Goal: Task Accomplishment & Management: Manage account settings

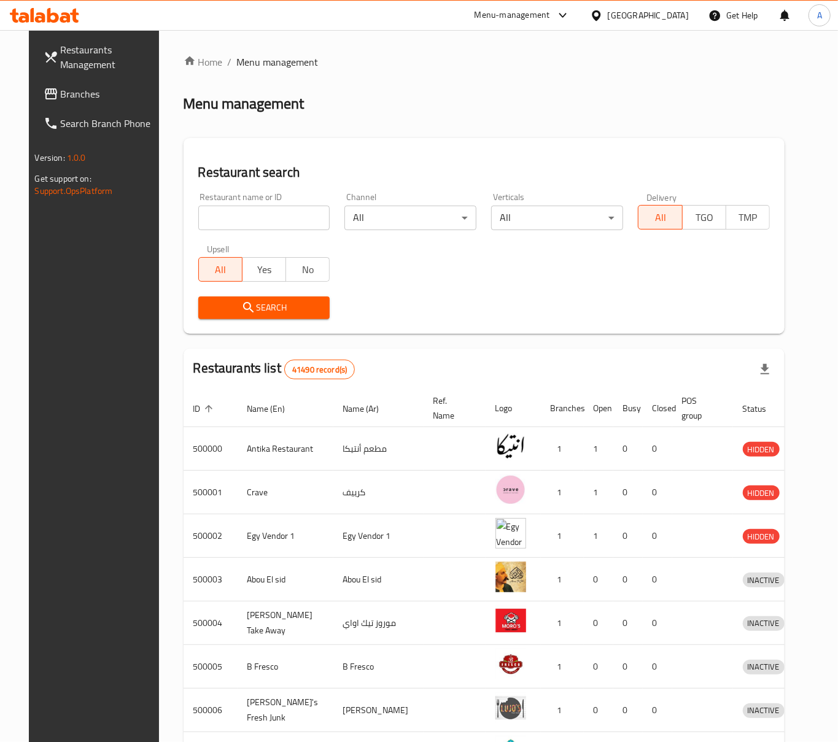
click at [550, 15] on div "Menu-management" at bounding box center [511, 15] width 75 height 15
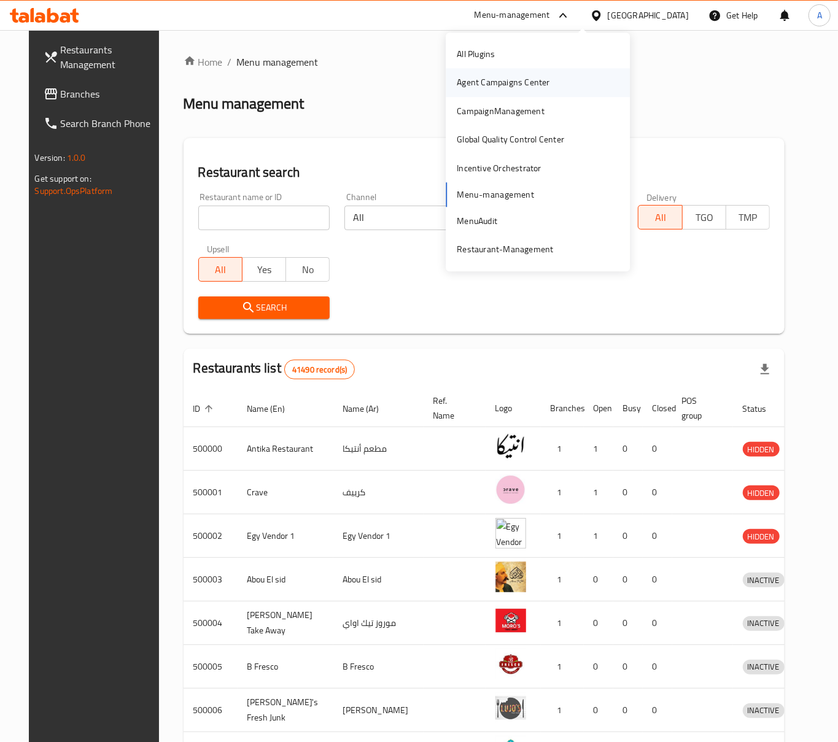
click at [522, 82] on div "Agent Campaigns Center" at bounding box center [503, 83] width 93 height 14
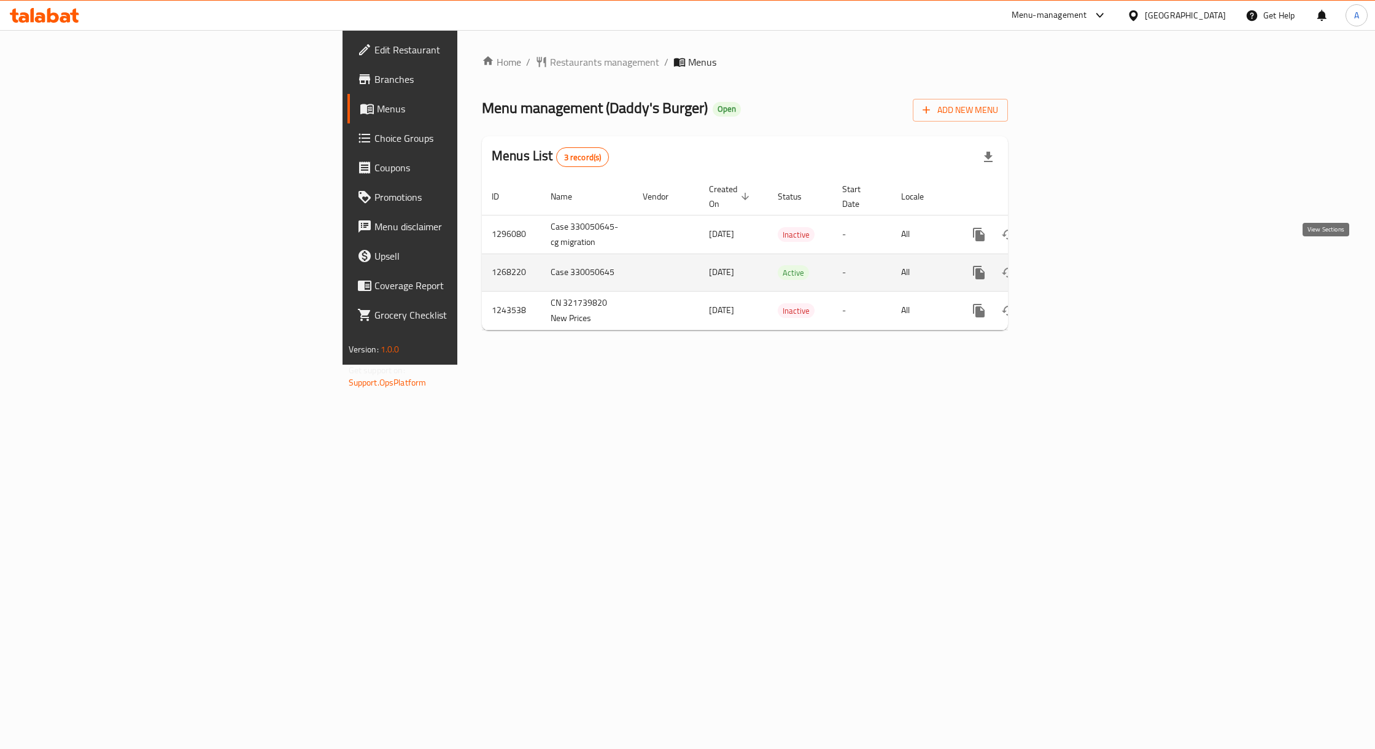
click at [1082, 264] on link "enhanced table" at bounding box center [1067, 272] width 29 height 29
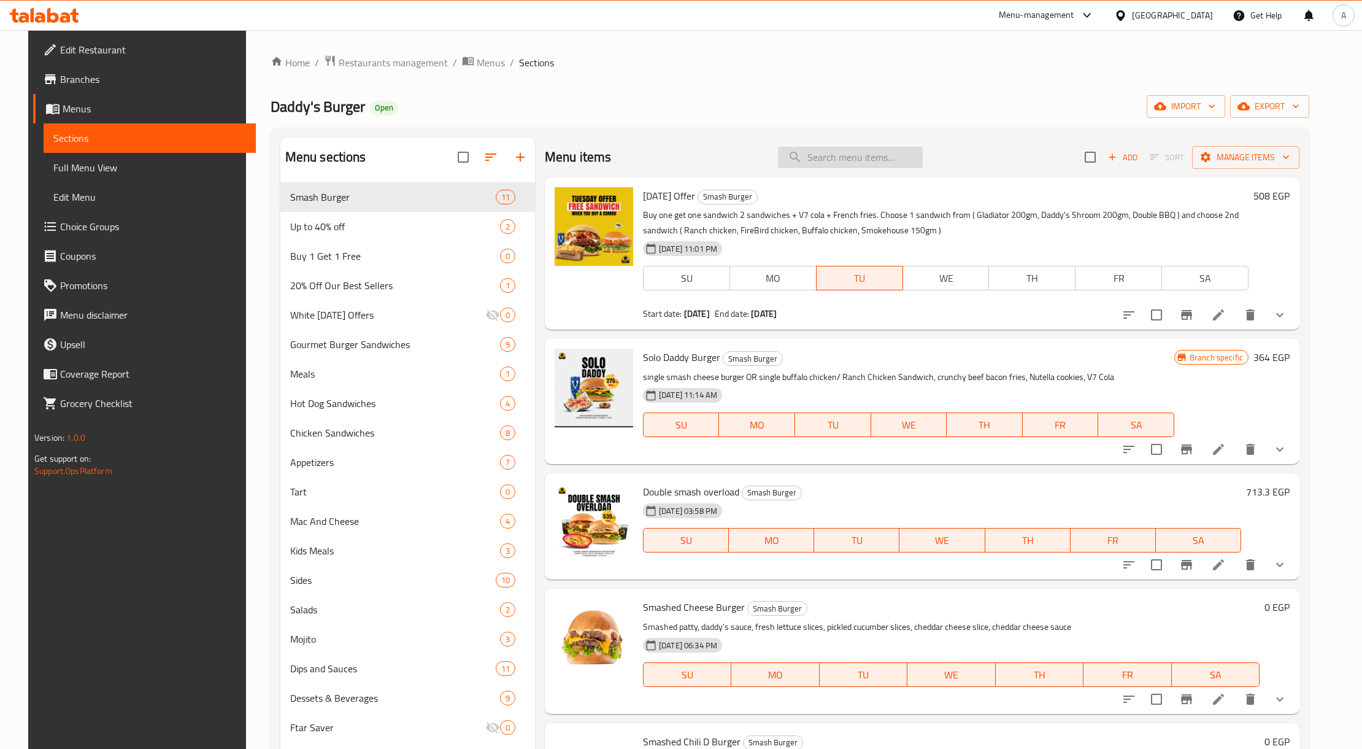
click at [876, 163] on input "search" at bounding box center [850, 157] width 145 height 21
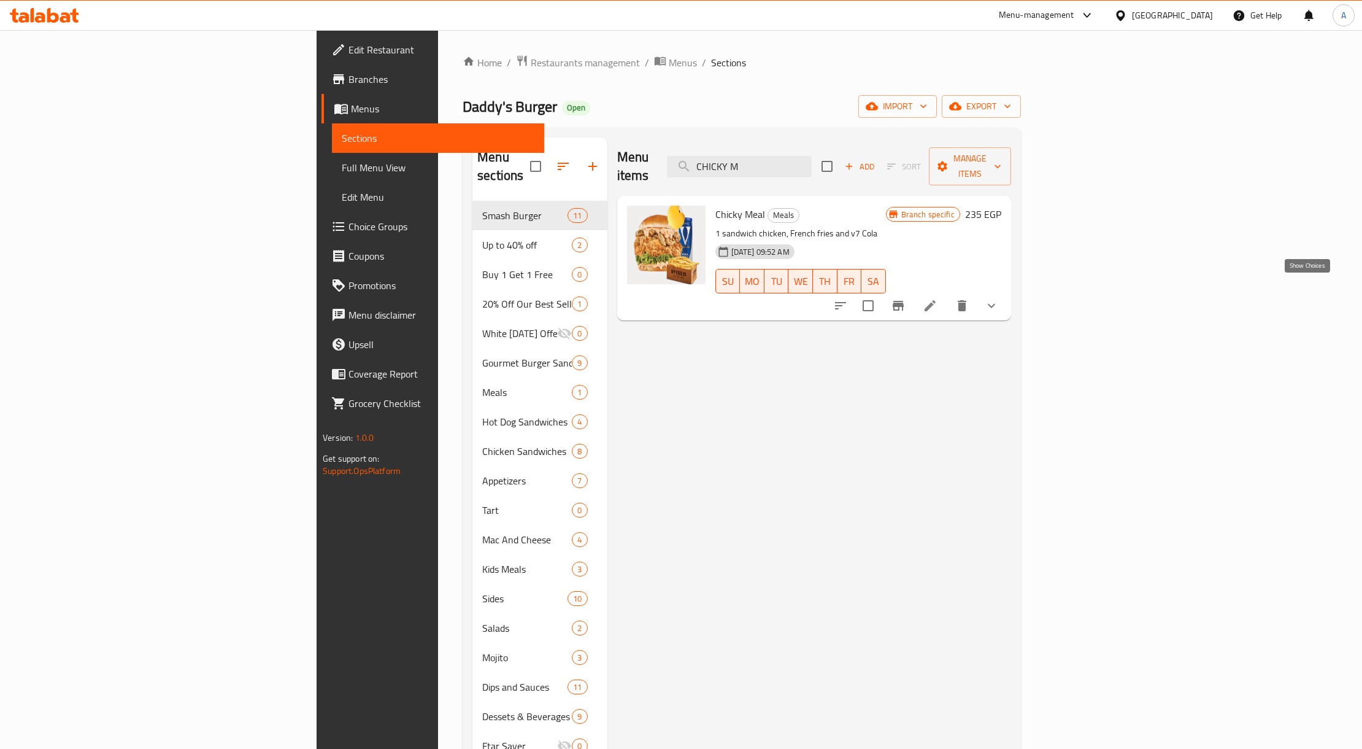
type input "CHICKY M"
click at [999, 298] on icon "show more" at bounding box center [991, 305] width 15 height 15
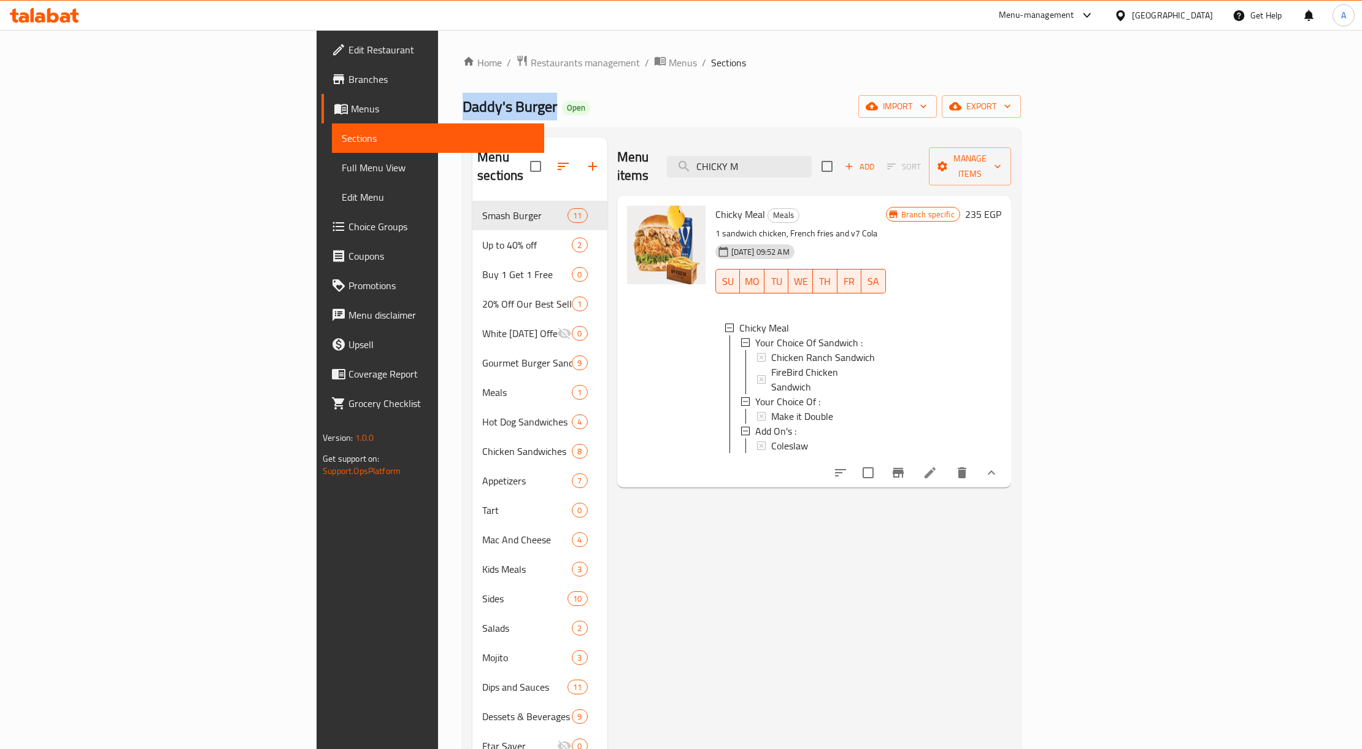
drag, startPoint x: 344, startPoint y: 109, endPoint x: 253, endPoint y: 109, distance: 90.8
click at [463, 109] on span "Daddy's Burger" at bounding box center [510, 107] width 95 height 28
copy span "Daddy's Burger"
click at [913, 458] on button "Branch-specific-item" at bounding box center [898, 472] width 29 height 29
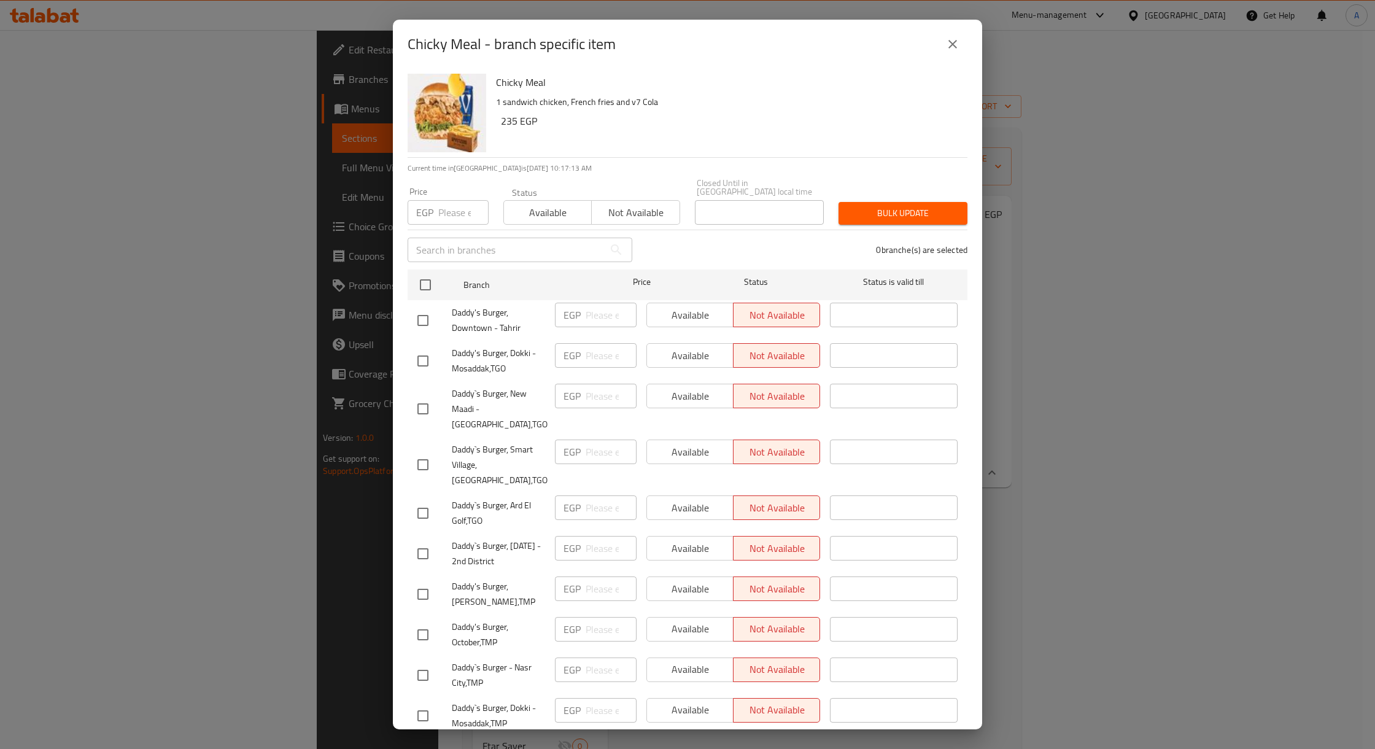
click at [943, 42] on button "close" at bounding box center [952, 43] width 29 height 29
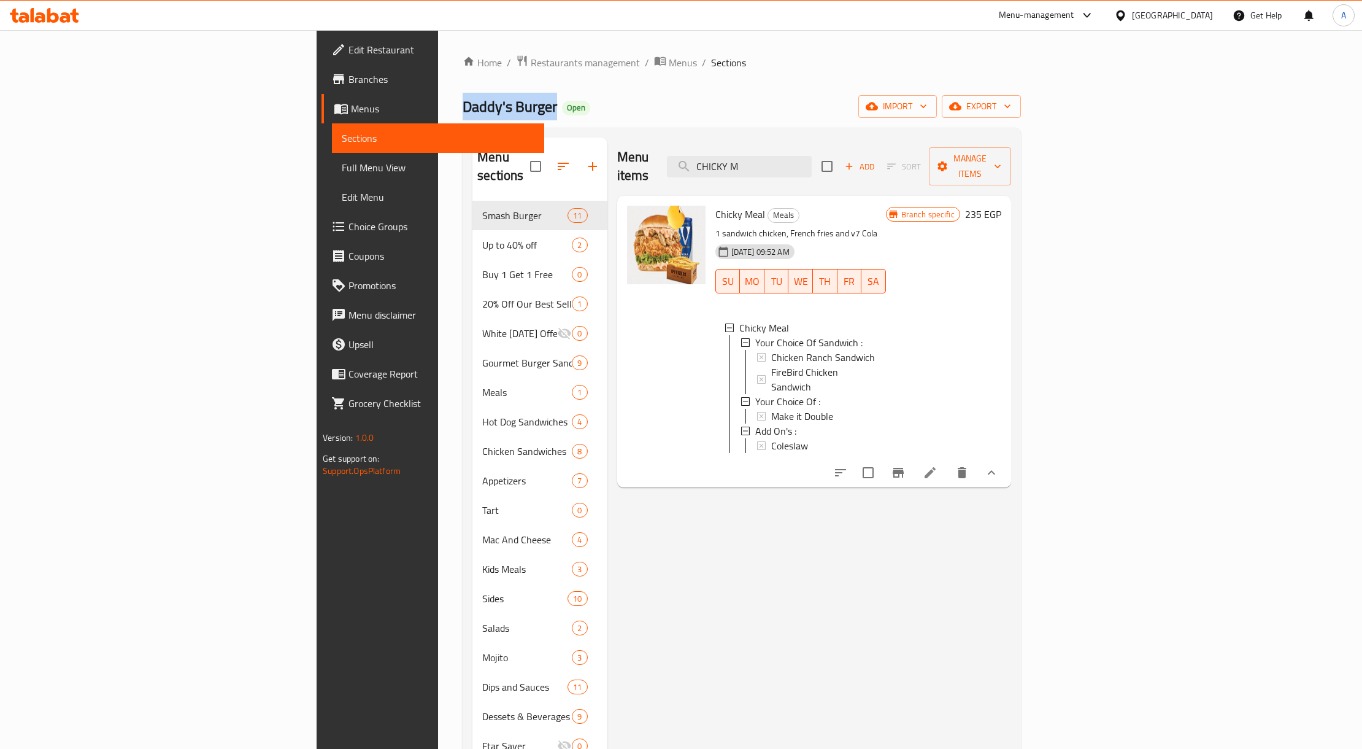
click at [349, 81] on span "Branches" at bounding box center [442, 79] width 186 height 15
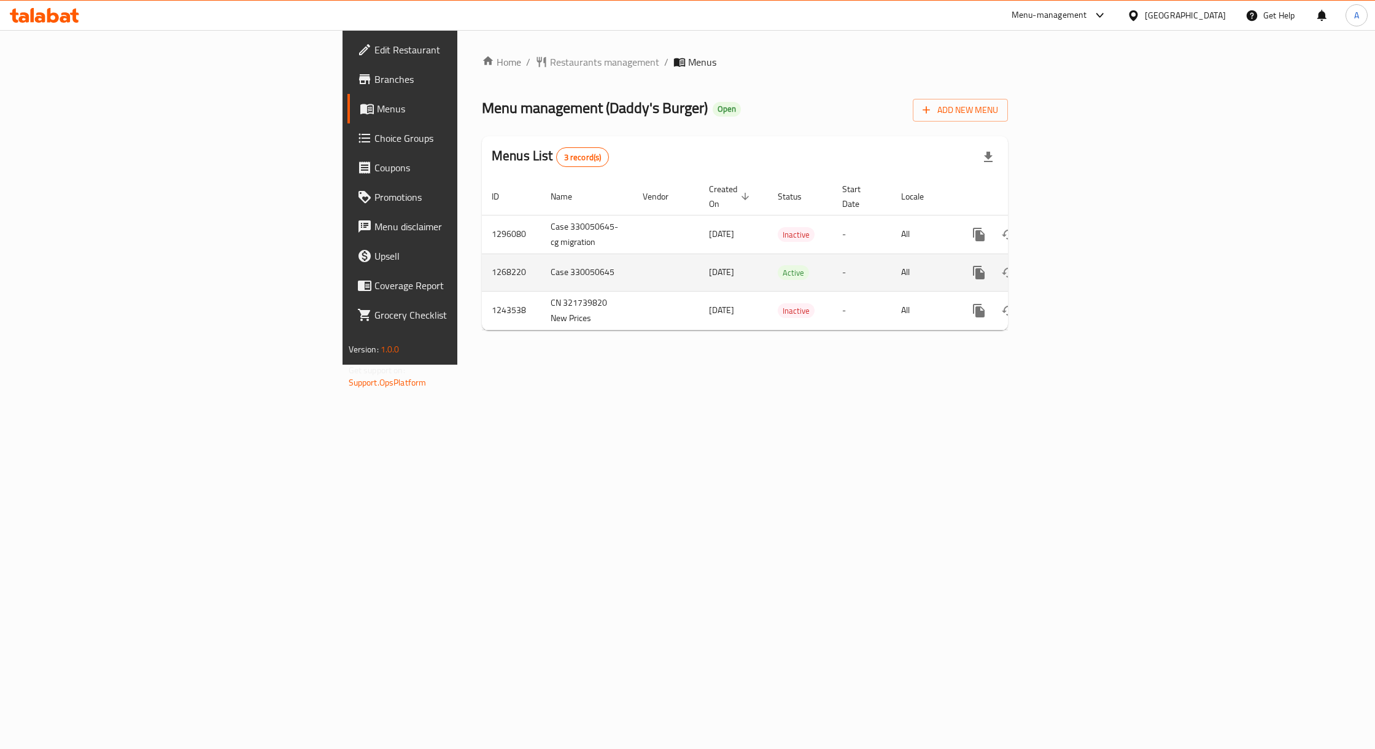
click at [1082, 263] on link "enhanced table" at bounding box center [1067, 272] width 29 height 29
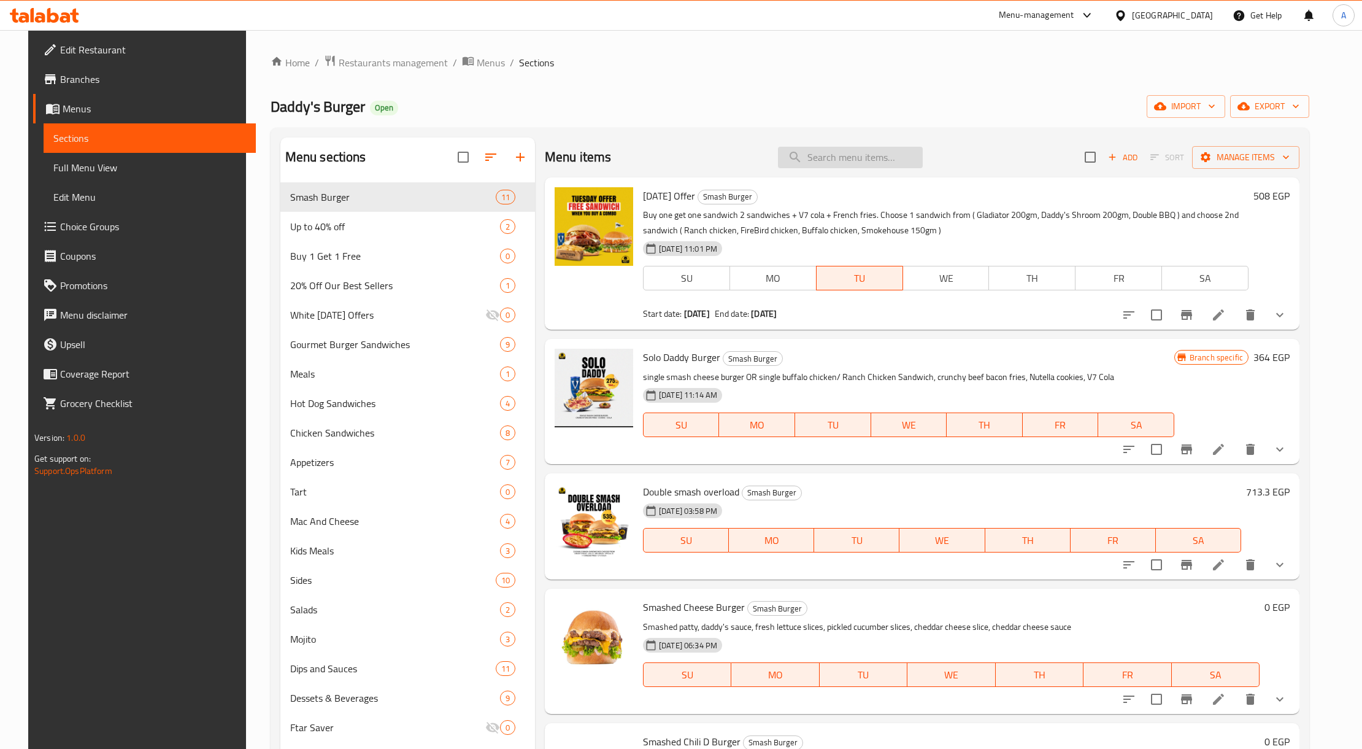
click at [830, 148] on input "search" at bounding box center [850, 157] width 145 height 21
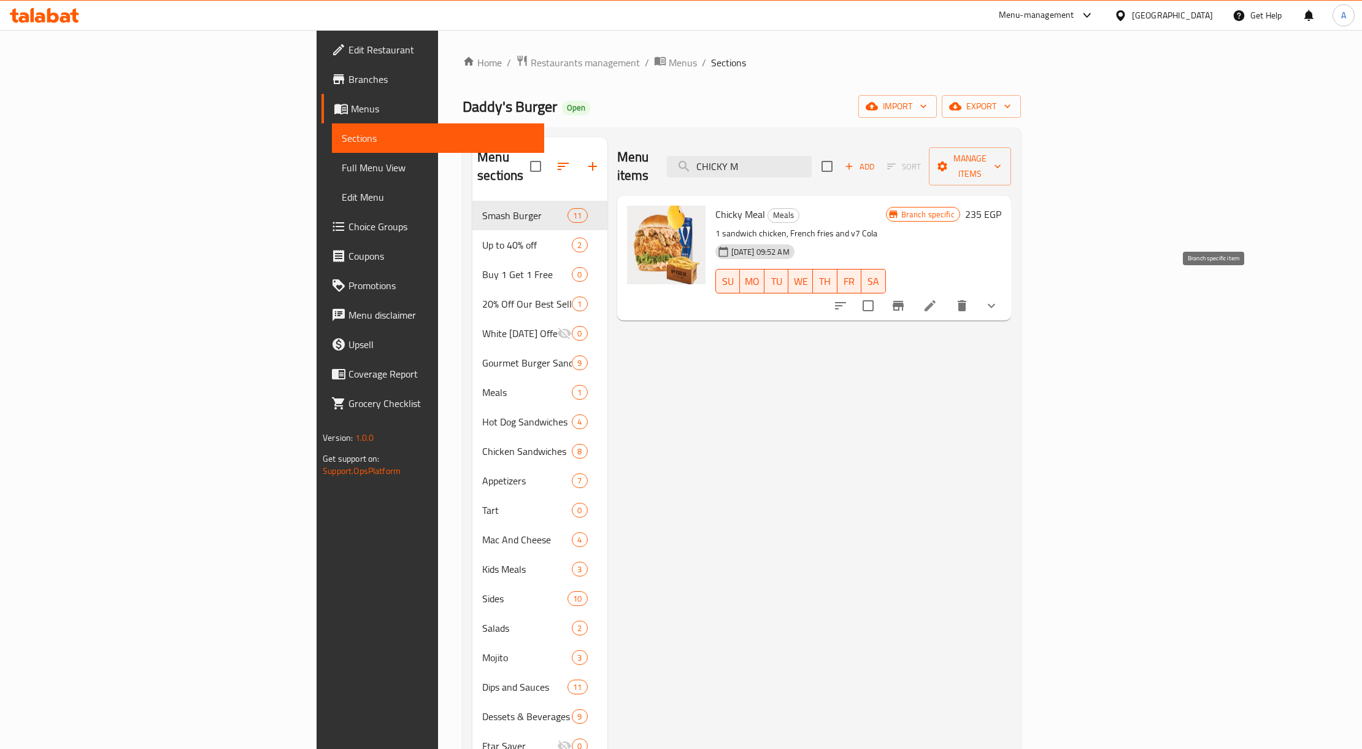
type input "CHICKY M"
click at [913, 291] on button "Branch-specific-item" at bounding box center [898, 305] width 29 height 29
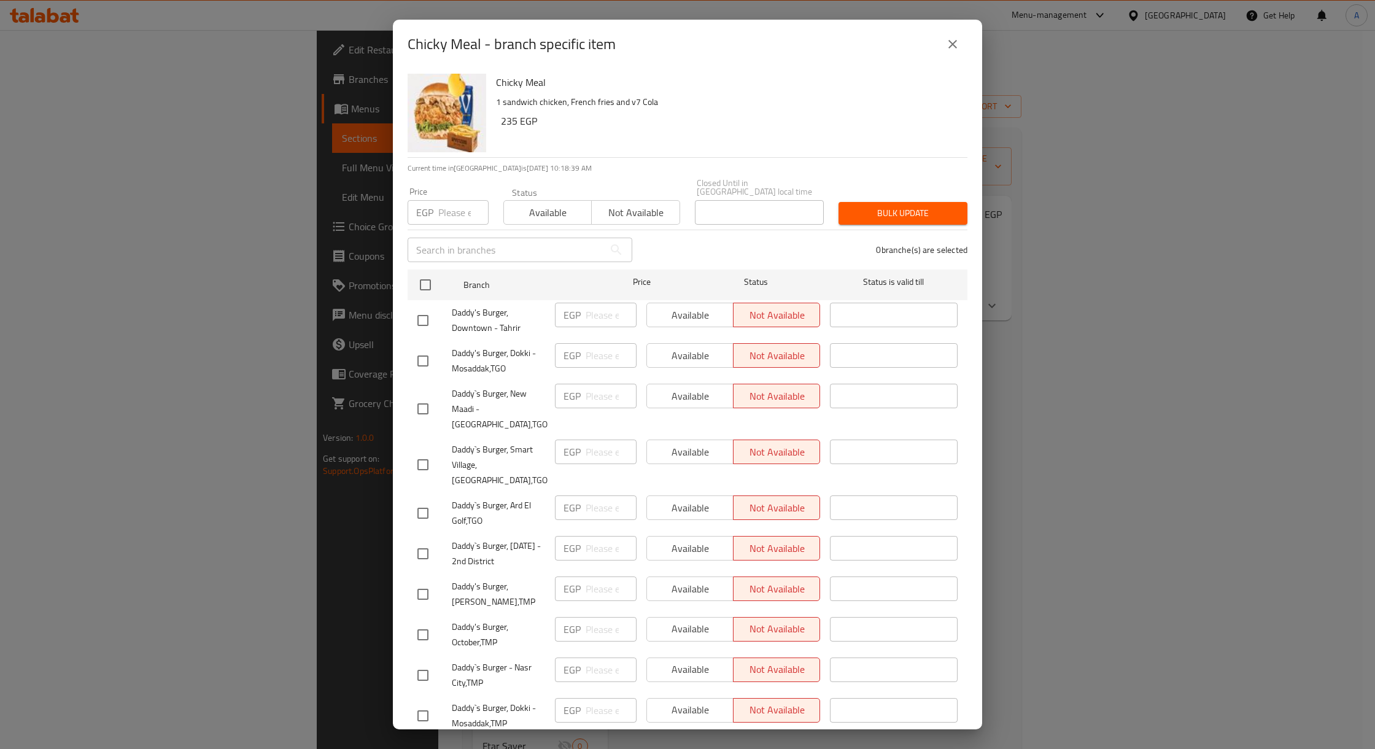
scroll to position [327, 0]
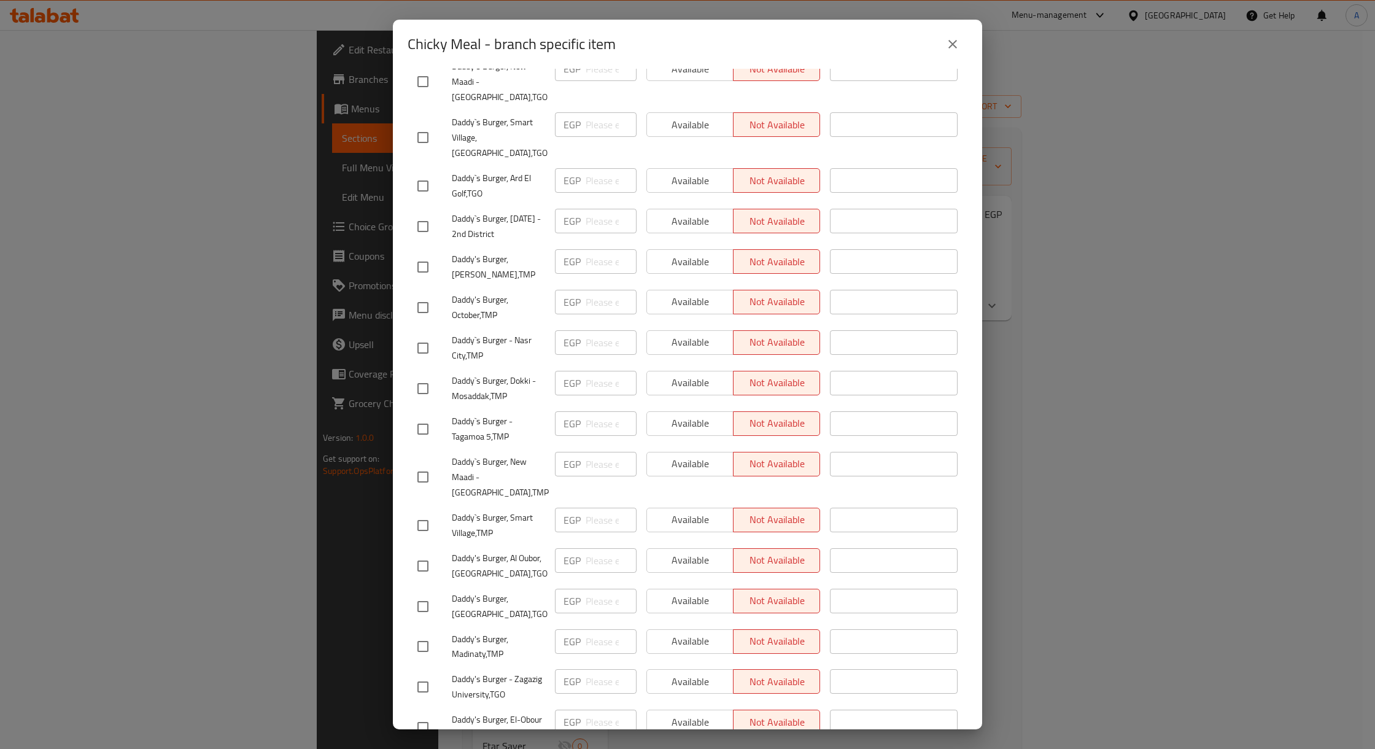
click at [518, 373] on span "Daddy`s Burger, Dokki - Mosaddak,TMP" at bounding box center [498, 388] width 93 height 31
copy span "Dokki"
click at [518, 337] on span "Daddy`s Burger - Nasr City,TMP" at bounding box center [498, 348] width 93 height 31
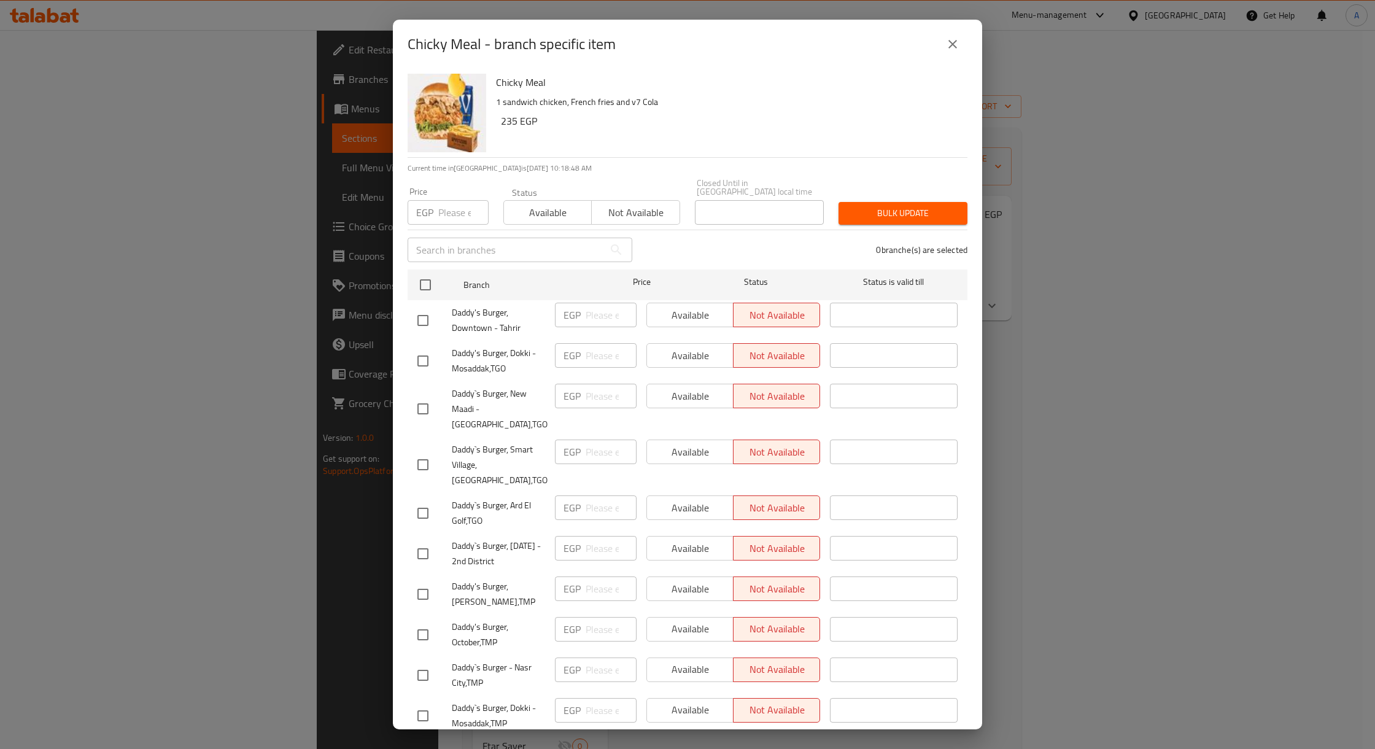
click at [410, 352] on input "checkbox" at bounding box center [423, 361] width 26 height 26
checkbox input "true"
click at [707, 347] on span "Available" at bounding box center [690, 356] width 77 height 18
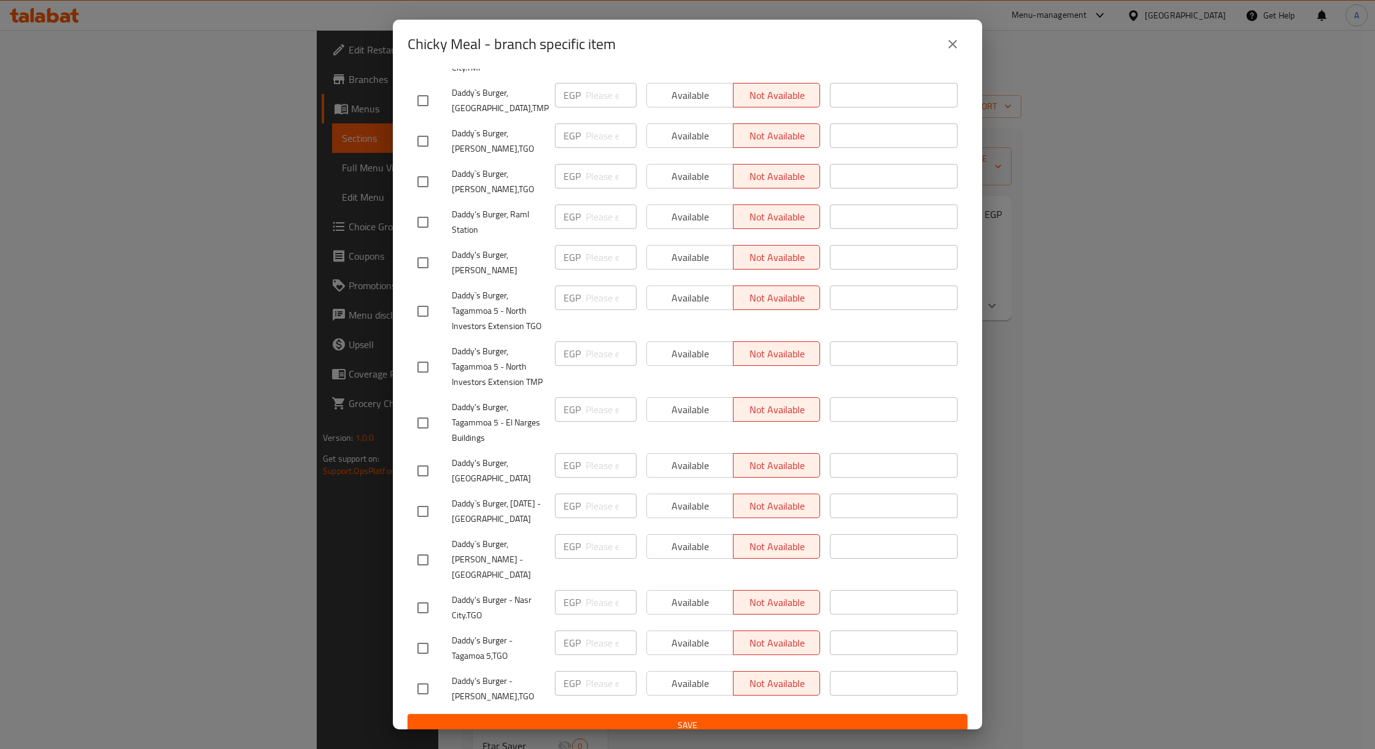
scroll to position [997, 0]
click at [670, 714] on span "Save" at bounding box center [687, 721] width 540 height 15
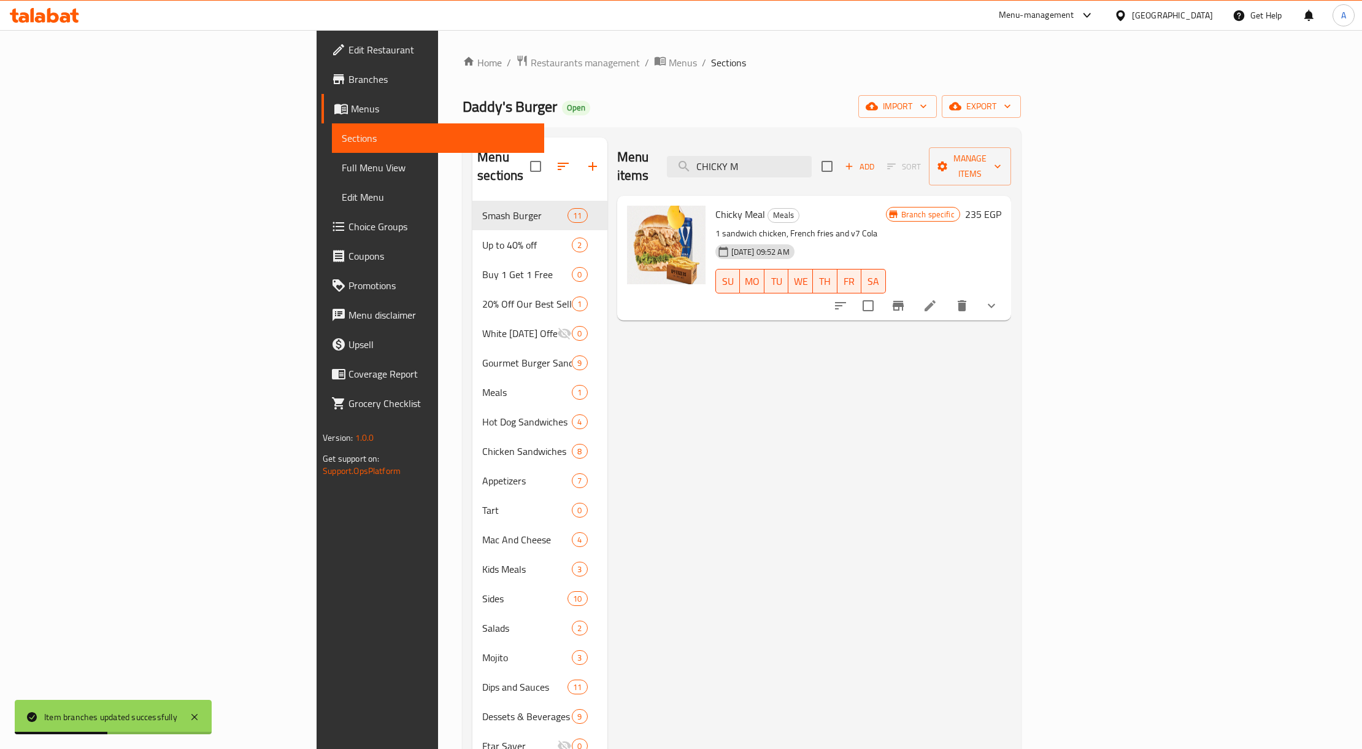
click at [906, 298] on icon "Branch-specific-item" at bounding box center [898, 305] width 15 height 15
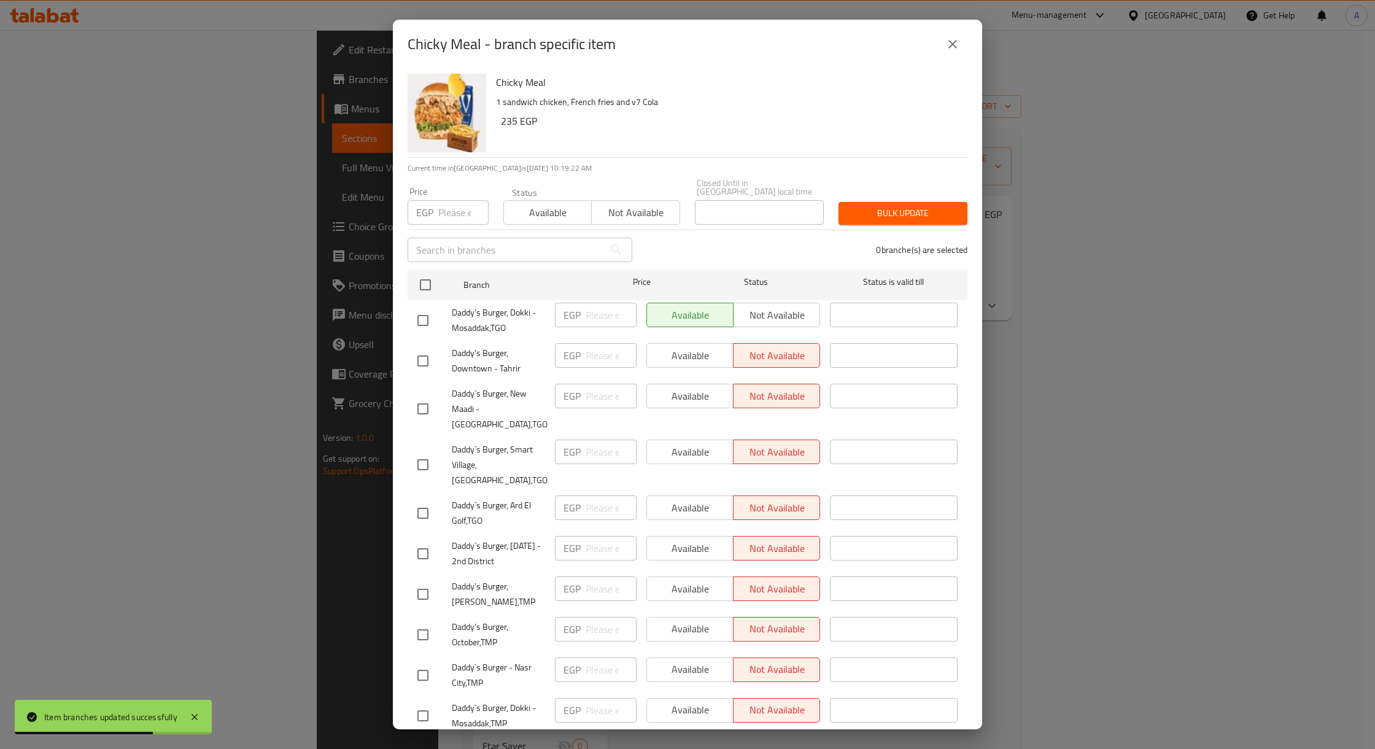
click at [427, 312] on input "checkbox" at bounding box center [423, 320] width 26 height 26
checkbox input "true"
click at [765, 312] on span "Not available" at bounding box center [776, 315] width 77 height 18
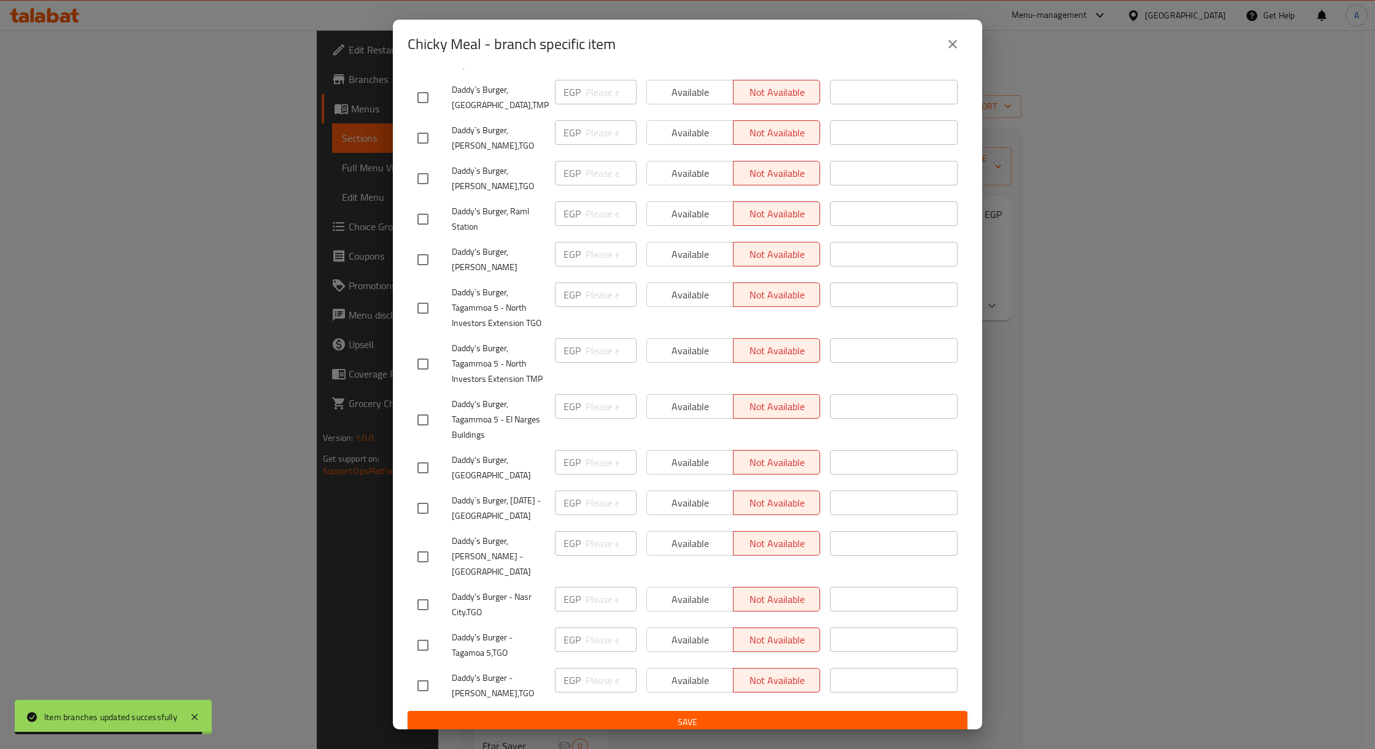
click at [687, 711] on button "Save" at bounding box center [688, 722] width 560 height 23
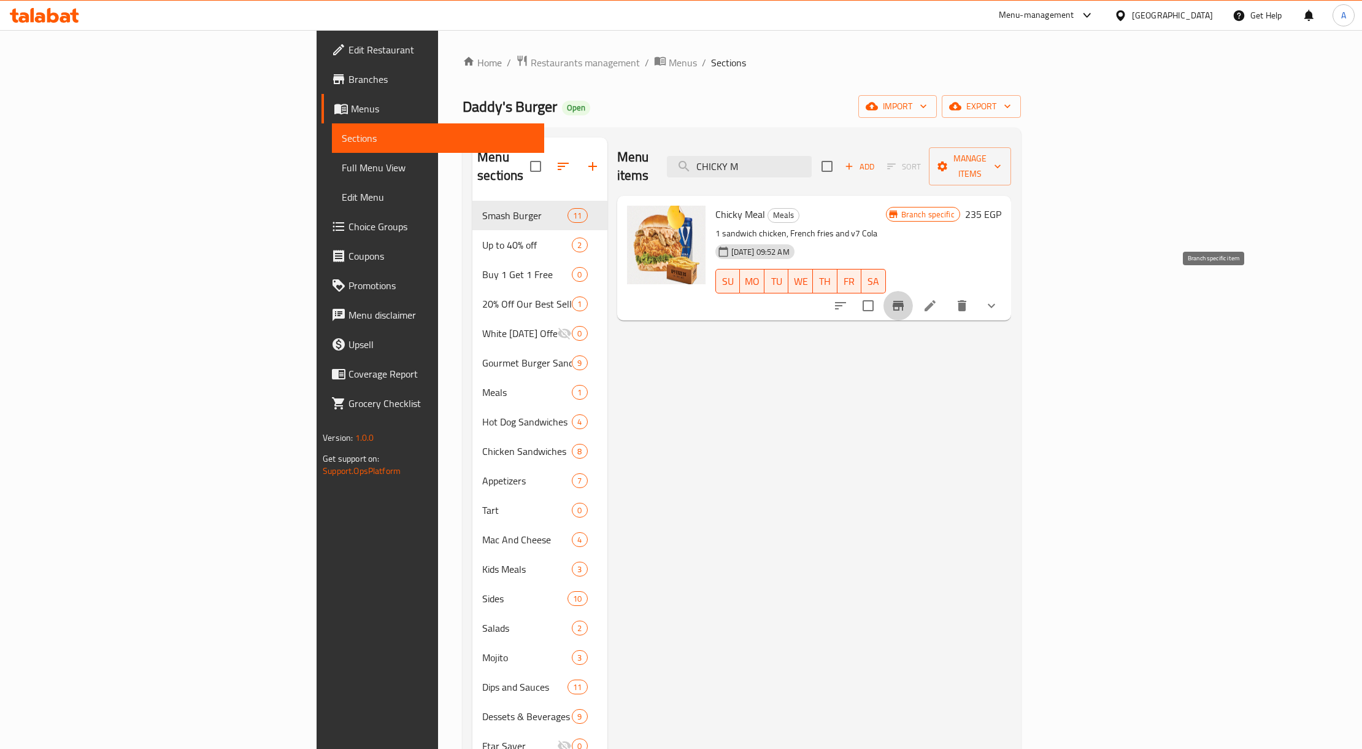
click at [906, 298] on icon "Branch-specific-item" at bounding box center [898, 305] width 15 height 15
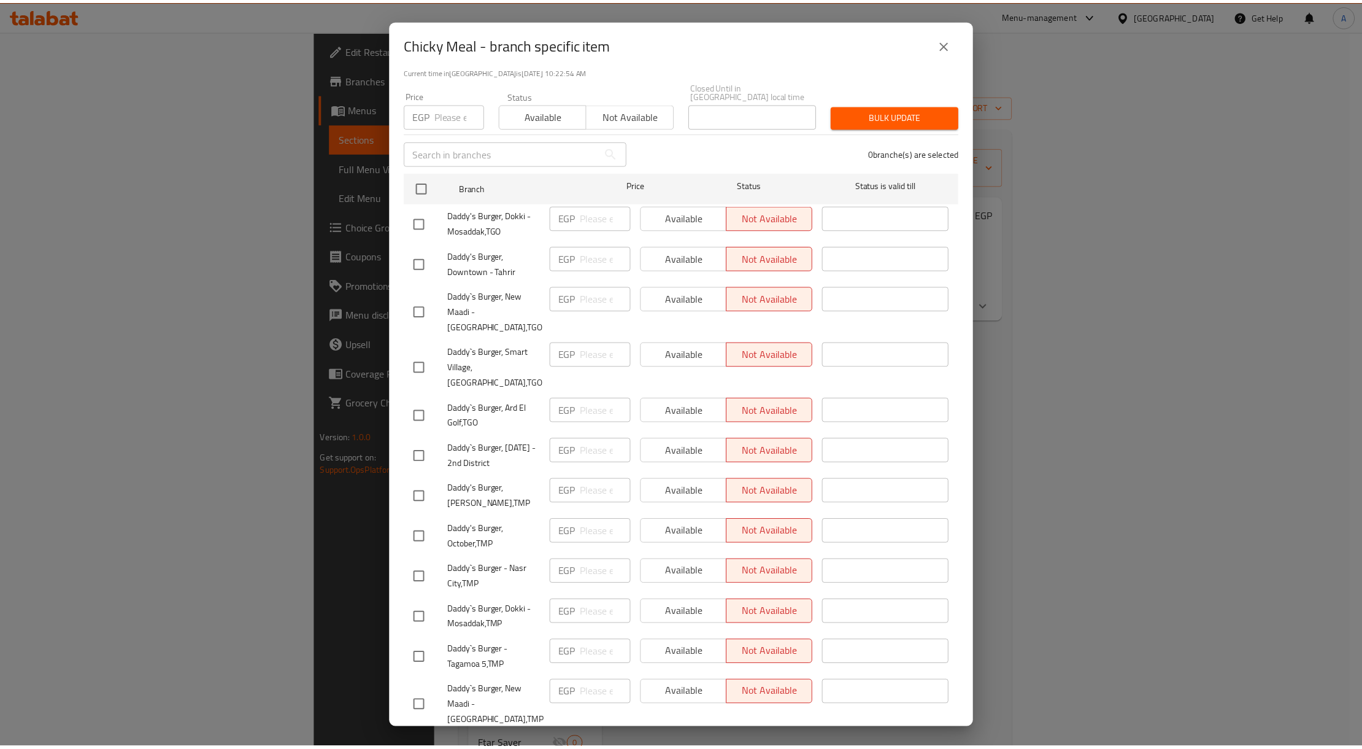
scroll to position [0, 0]
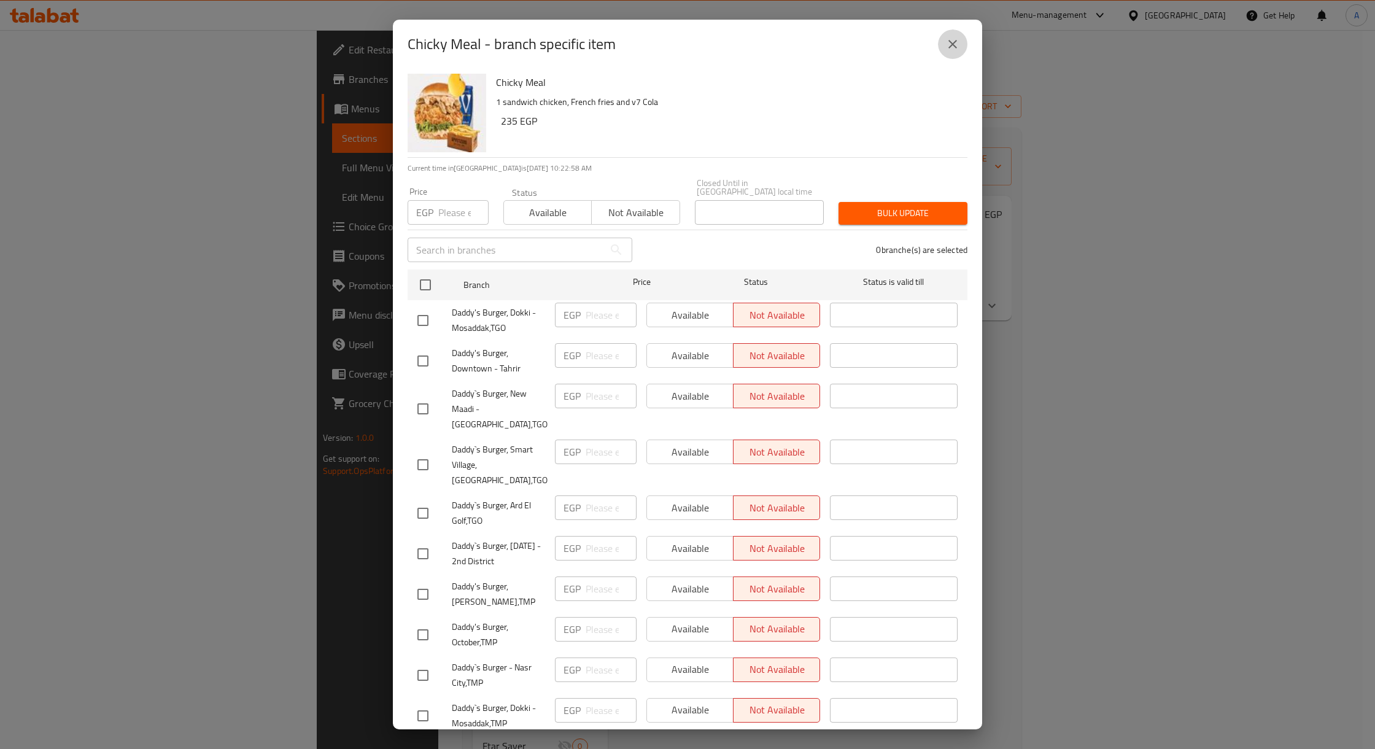
click at [940, 47] on button "close" at bounding box center [952, 43] width 29 height 29
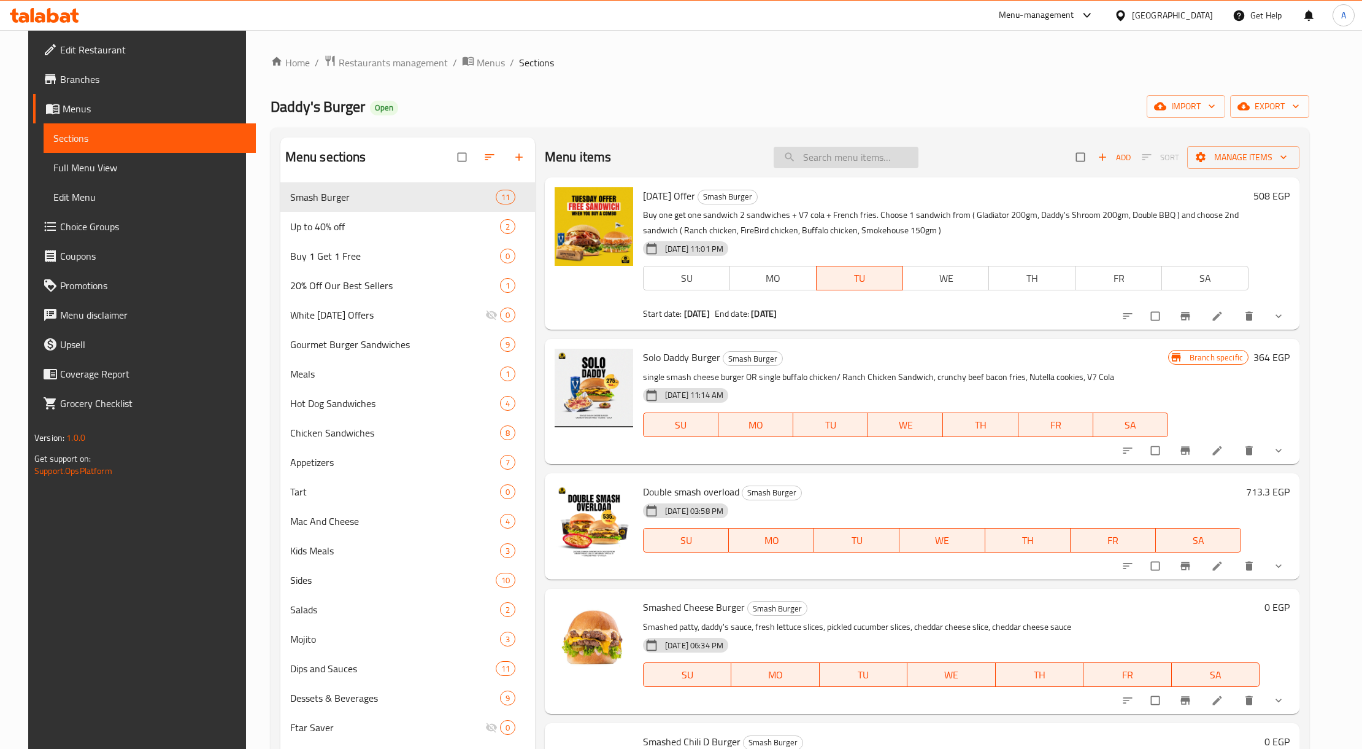
click at [835, 151] on input "search" at bounding box center [846, 157] width 145 height 21
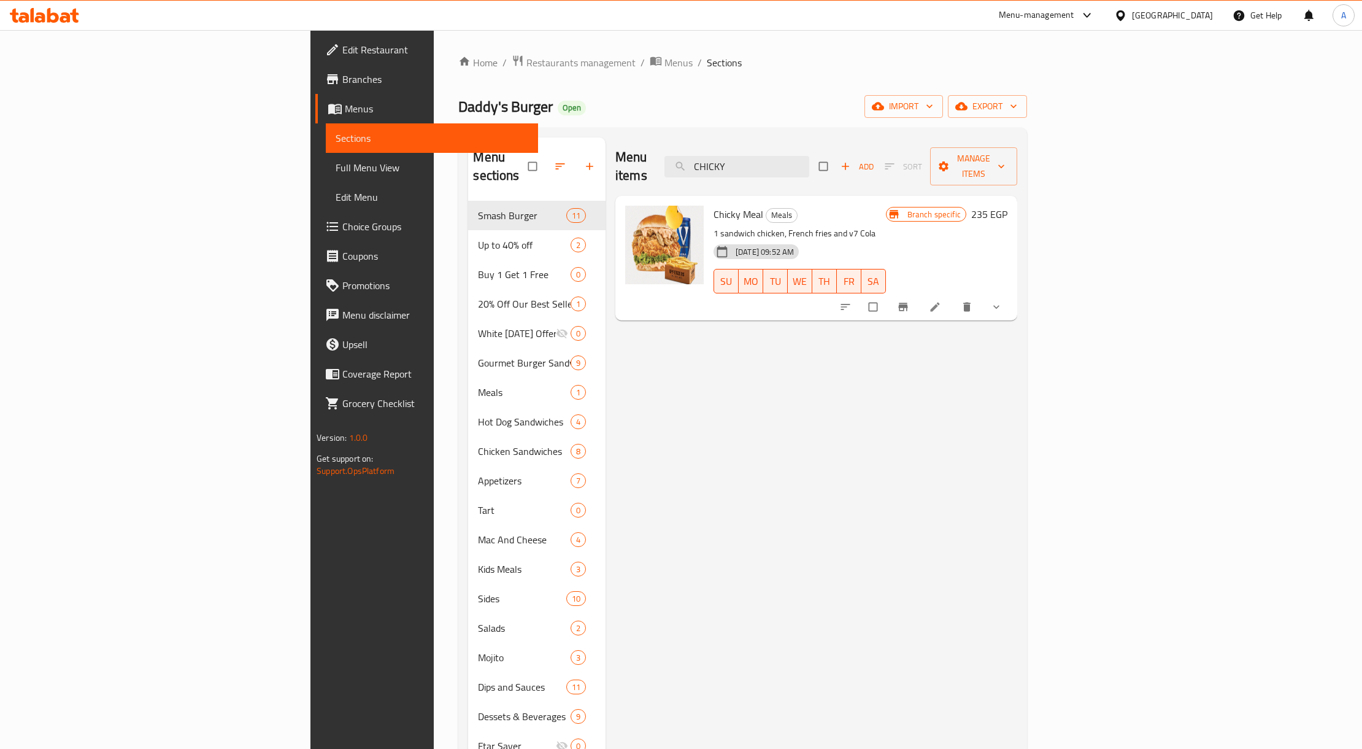
type input "CHICKY"
click at [910, 301] on icon "Branch-specific-item" at bounding box center [903, 307] width 12 height 12
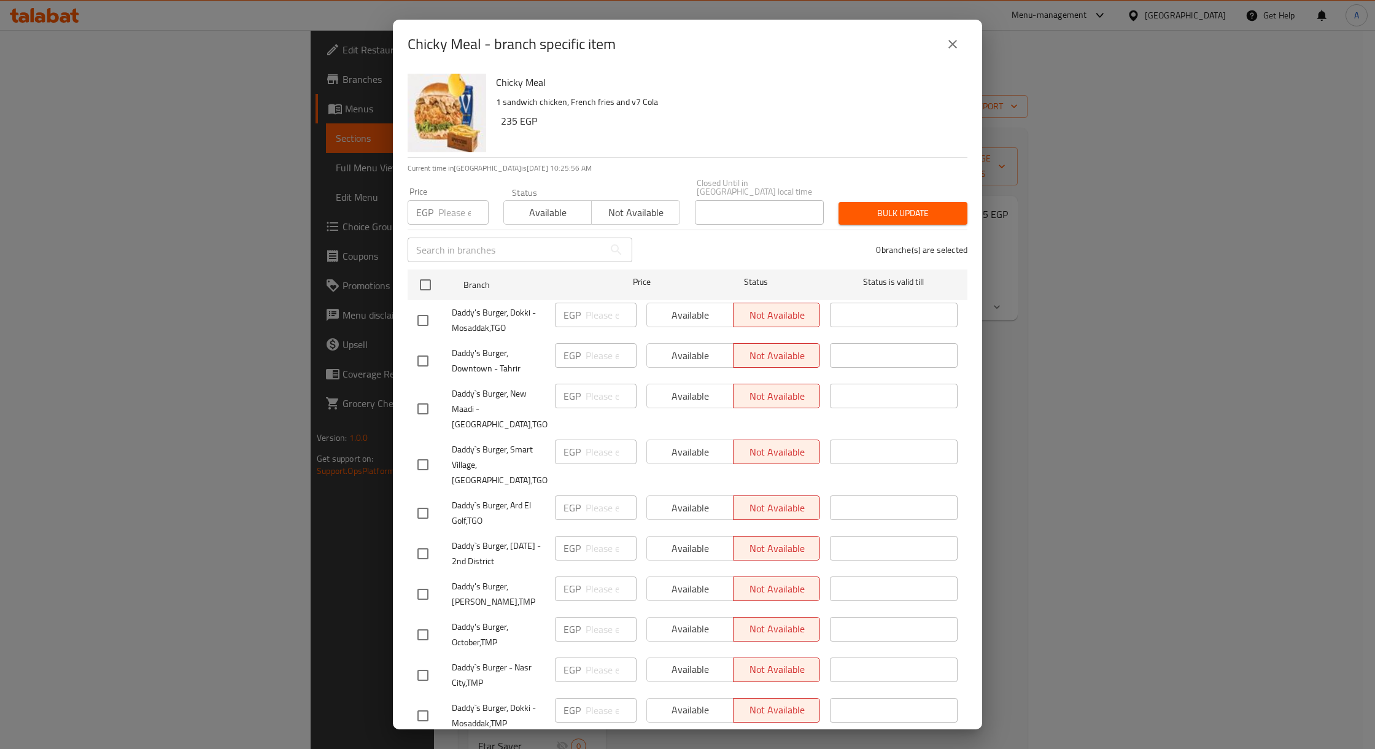
click at [956, 37] on icon "close" at bounding box center [952, 44] width 15 height 15
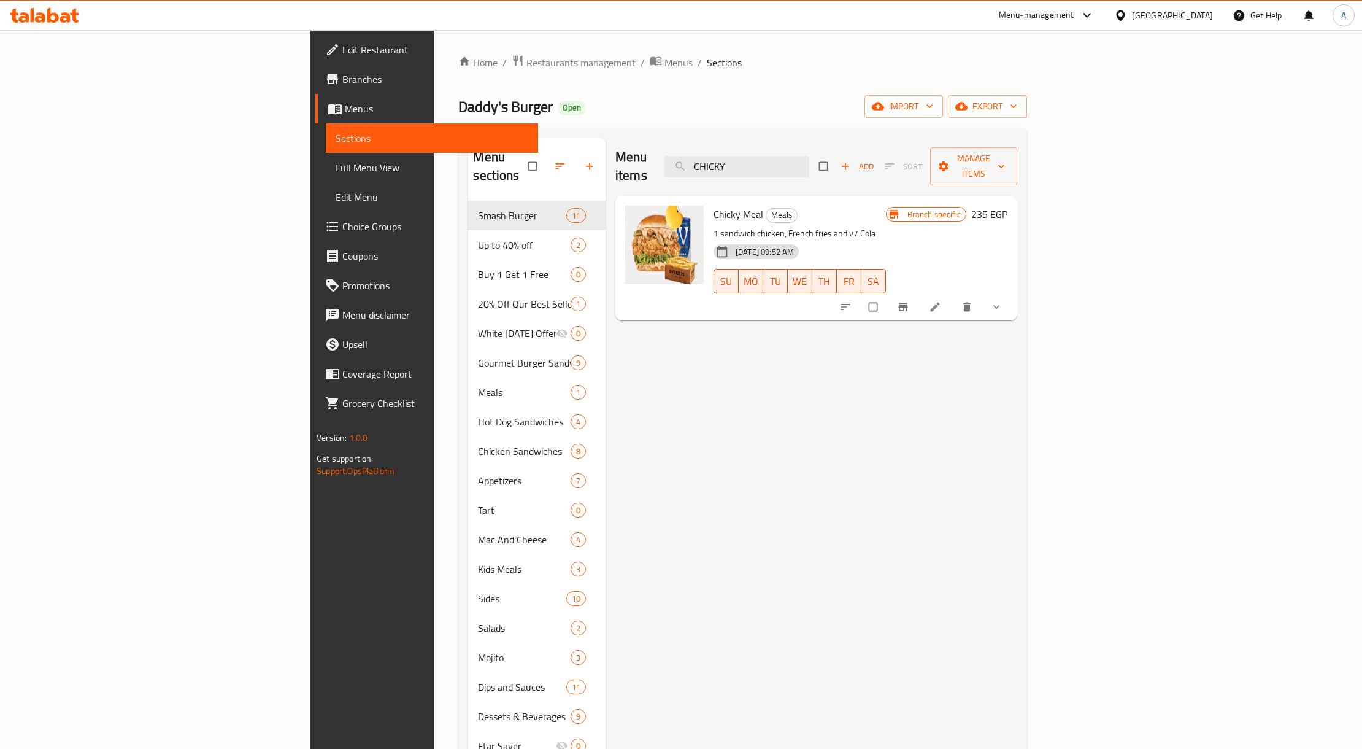
click at [342, 85] on span "Branches" at bounding box center [435, 79] width 186 height 15
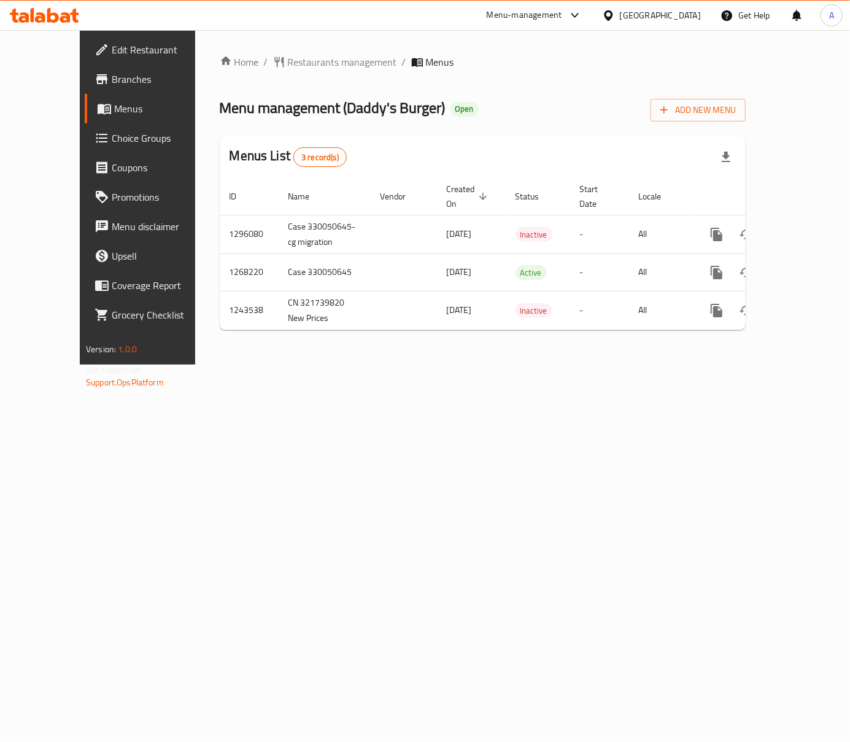
click at [112, 85] on span "Branches" at bounding box center [162, 79] width 100 height 15
